Goal: Check status

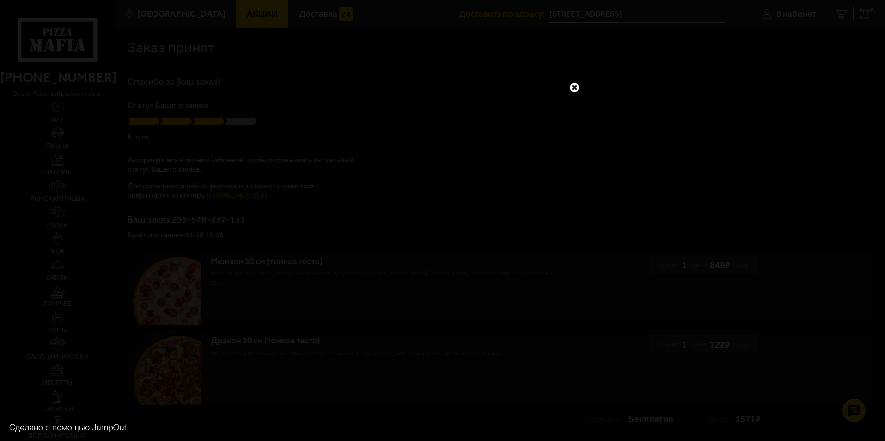
click at [577, 85] on link at bounding box center [575, 87] width 12 height 12
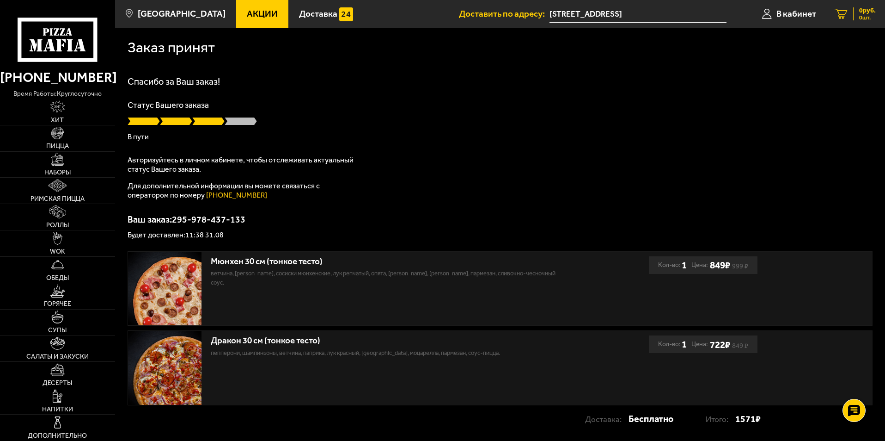
click at [847, 14] on icon at bounding box center [841, 14] width 13 height 11
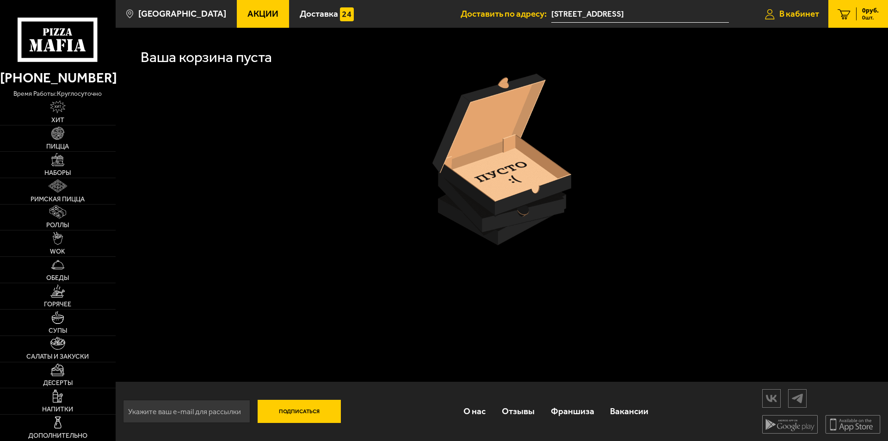
click at [787, 7] on link "В кабинет" at bounding box center [792, 14] width 73 height 28
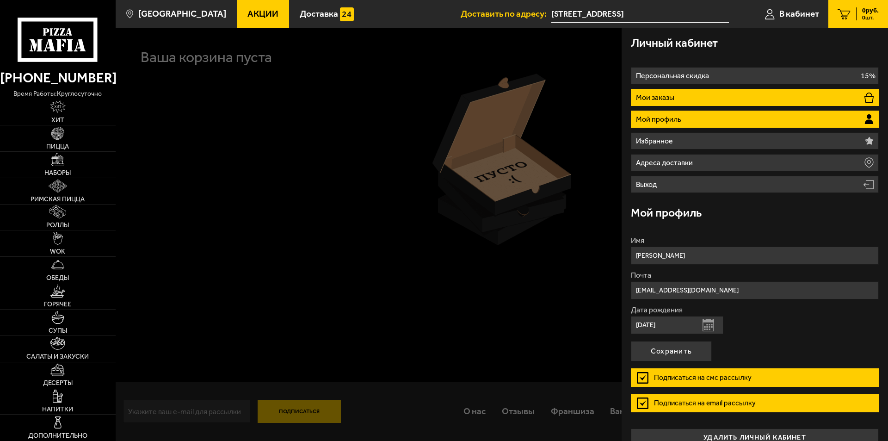
click at [713, 98] on li "Мои заказы" at bounding box center [755, 97] width 248 height 17
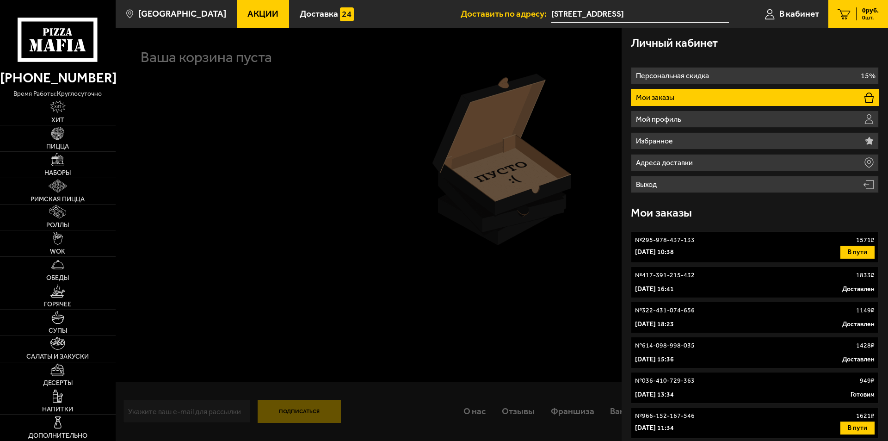
click at [656, 248] on p "[DATE] 10:38" at bounding box center [654, 251] width 39 height 9
